Goal: Find specific page/section

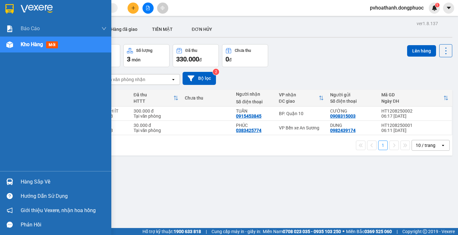
click at [9, 176] on div at bounding box center [9, 181] width 11 height 11
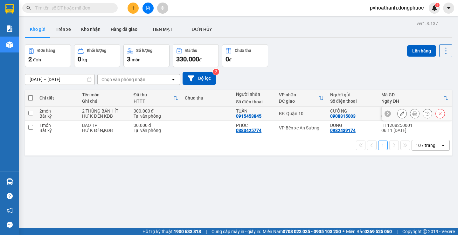
click at [218, 119] on section "Kết quả tìm kiếm ( 0 ) Bộ lọc No Data pvhoathanh.dongphuoc 1 Báo cáo Mẫu 1: Báo…" at bounding box center [229, 117] width 458 height 235
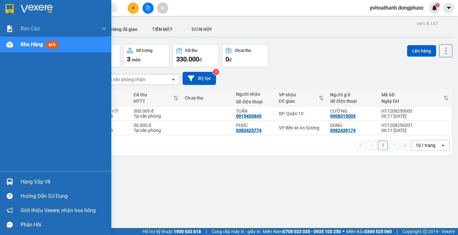
click at [24, 185] on div "Hàng sắp về" at bounding box center [64, 182] width 86 height 10
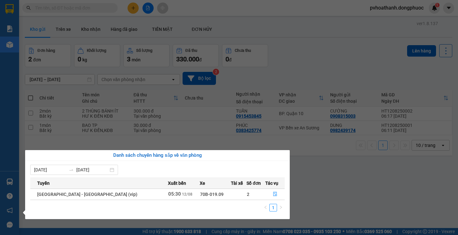
click at [8, 51] on div "Báo cáo Mẫu 1: Báo cáo dòng tiền theo nhân viên Mẫu 1: Báo cáo dòng tiền theo n…" at bounding box center [9, 117] width 19 height 235
